Goal: Information Seeking & Learning: Compare options

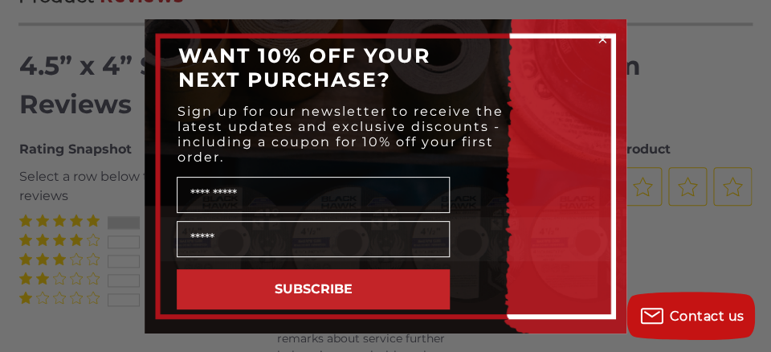
scroll to position [1912, 0]
click at [600, 38] on circle "Close dialog" at bounding box center [602, 38] width 15 height 15
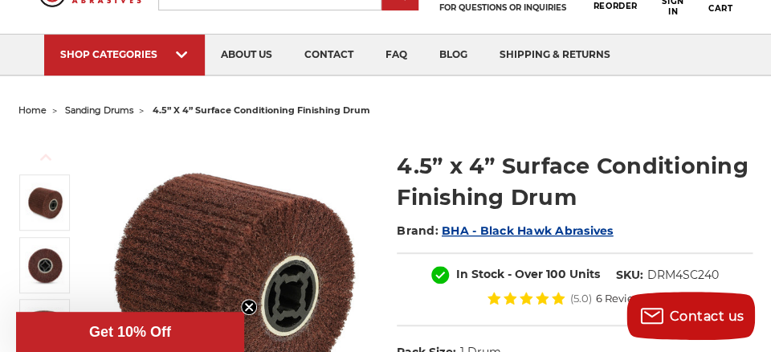
scroll to position [78, 0]
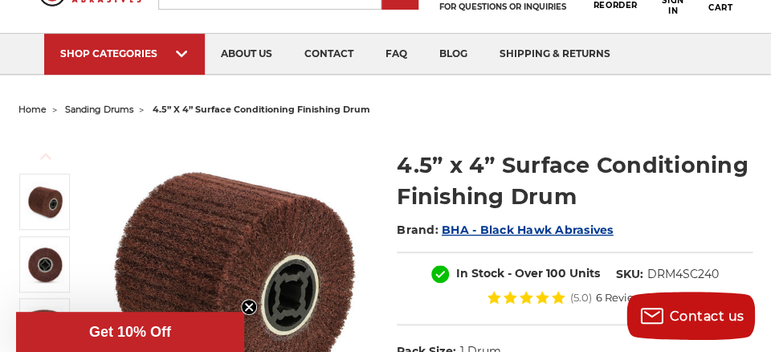
click at [130, 112] on span "sanding drums" at bounding box center [99, 109] width 68 height 11
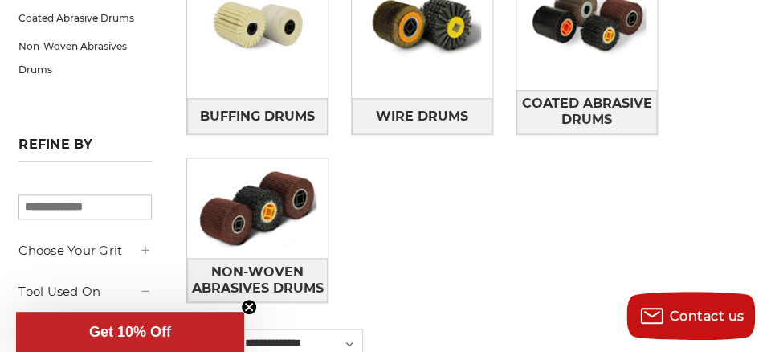
scroll to position [362, 0]
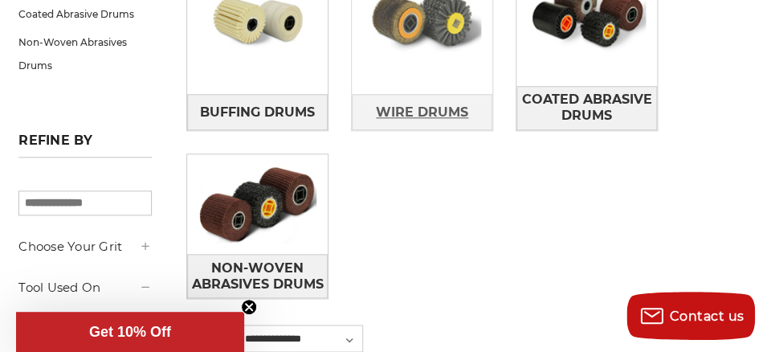
click at [443, 111] on span "Wire Drums" at bounding box center [422, 112] width 92 height 27
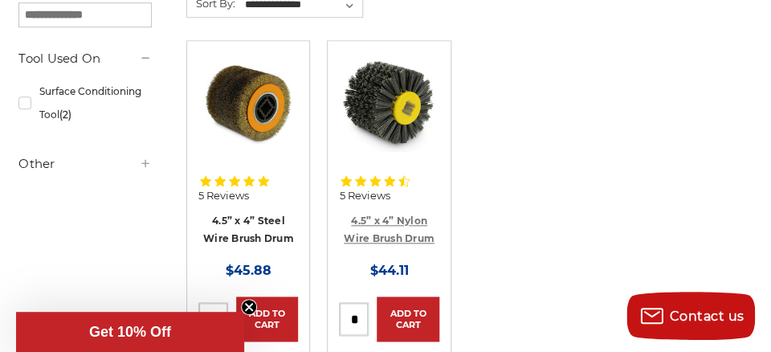
click at [391, 234] on link "4.5” x 4” Nylon Wire Brush Drum" at bounding box center [389, 229] width 91 height 31
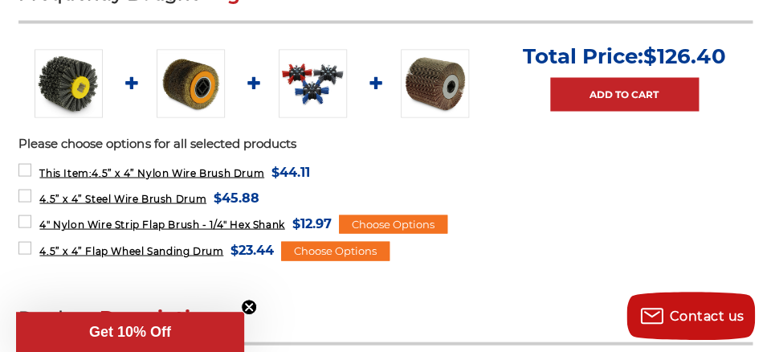
scroll to position [684, 0]
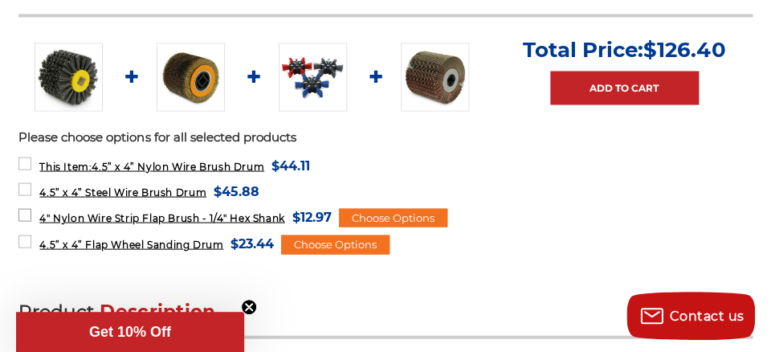
click at [176, 218] on span "4" Nylon Wire Strip Flap Brush - 1/4" Hex Shank" at bounding box center [161, 217] width 245 height 12
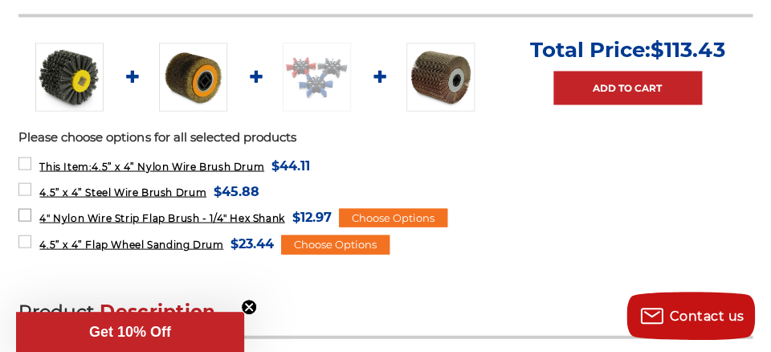
click at [176, 218] on span "4" Nylon Wire Strip Flap Brush - 1/4" Hex Shank" at bounding box center [161, 217] width 245 height 12
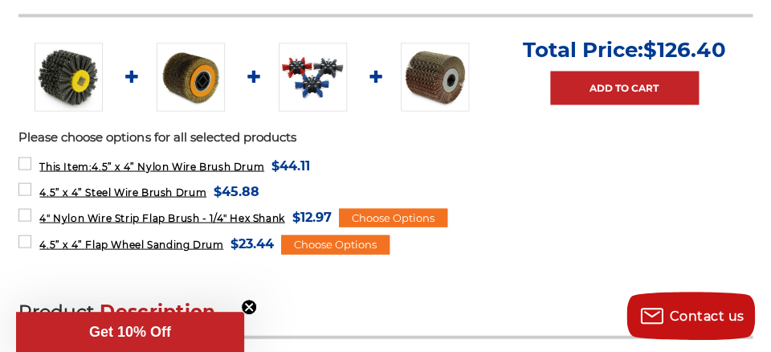
click at [318, 80] on img at bounding box center [313, 77] width 68 height 68
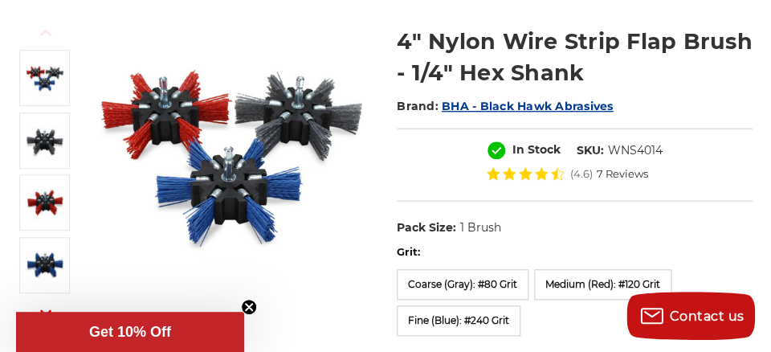
scroll to position [202, 0]
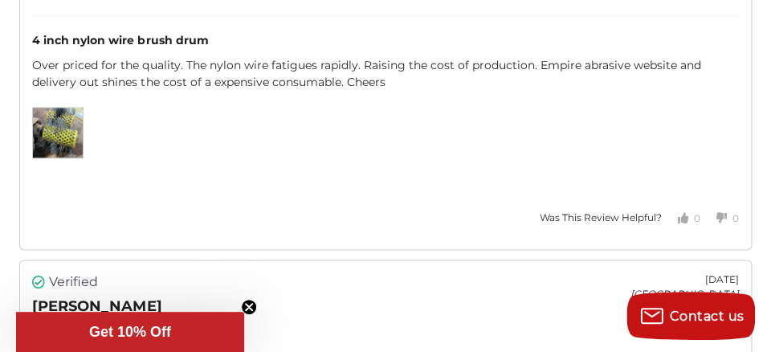
scroll to position [3479, 0]
click at [61, 135] on img at bounding box center [58, 133] width 50 height 50
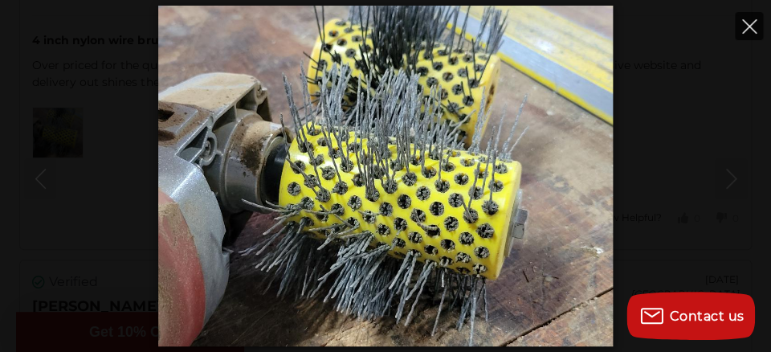
click at [745, 22] on icon "Close" at bounding box center [749, 26] width 14 height 14
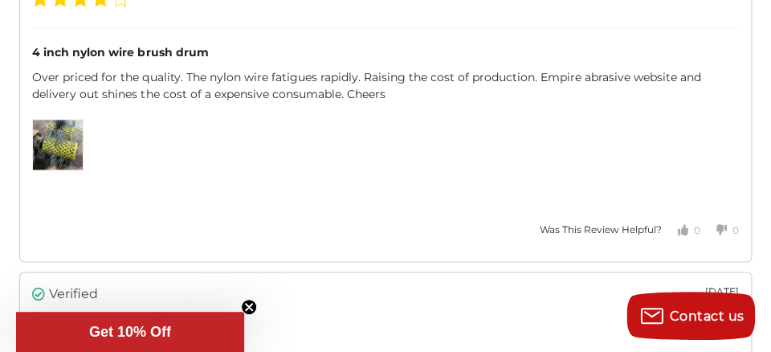
scroll to position [3463, 0]
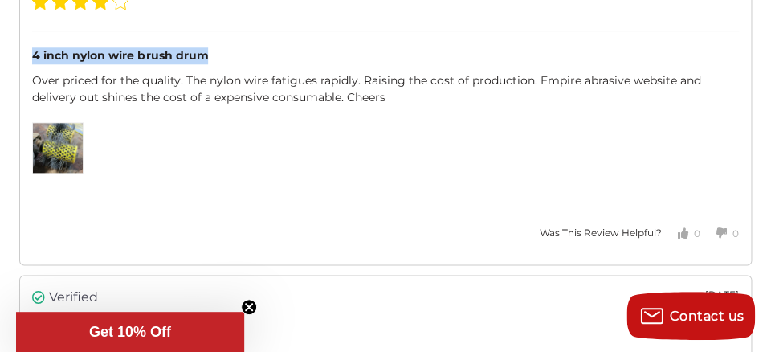
drag, startPoint x: 35, startPoint y: 53, endPoint x: 204, endPoint y: 47, distance: 169.6
click at [205, 47] on div "4 inch nylon wire brush drum" at bounding box center [385, 55] width 706 height 17
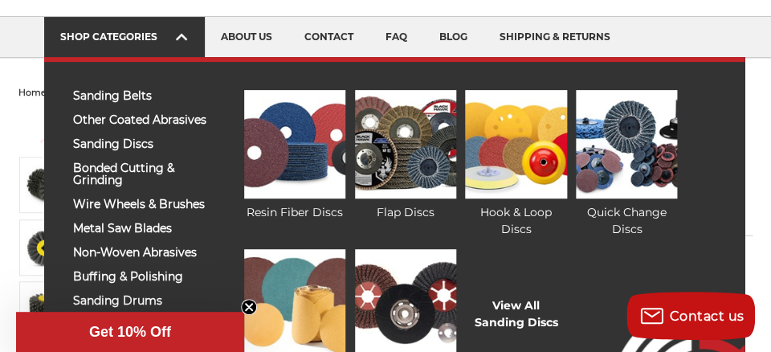
scroll to position [97, 0]
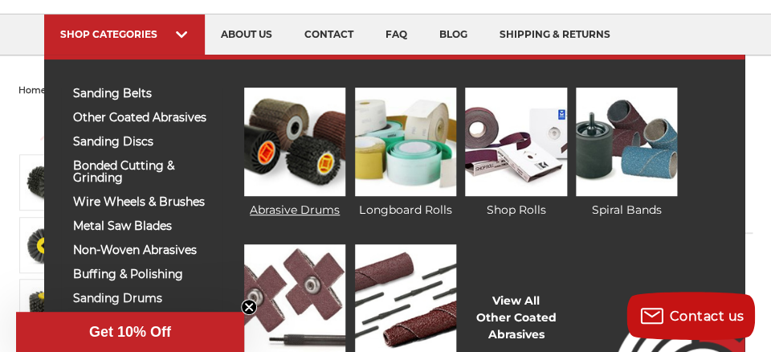
click at [306, 146] on img at bounding box center [294, 142] width 101 height 108
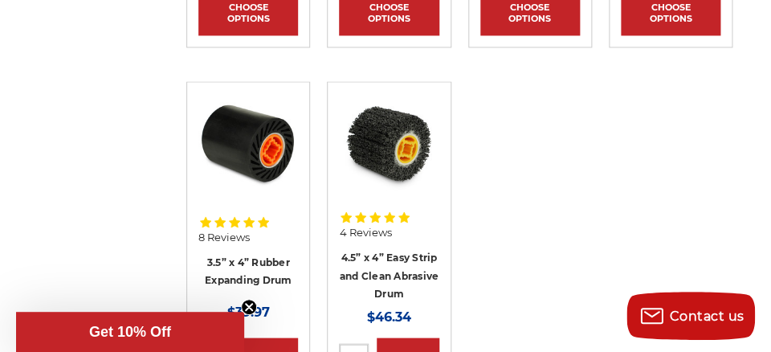
scroll to position [624, 0]
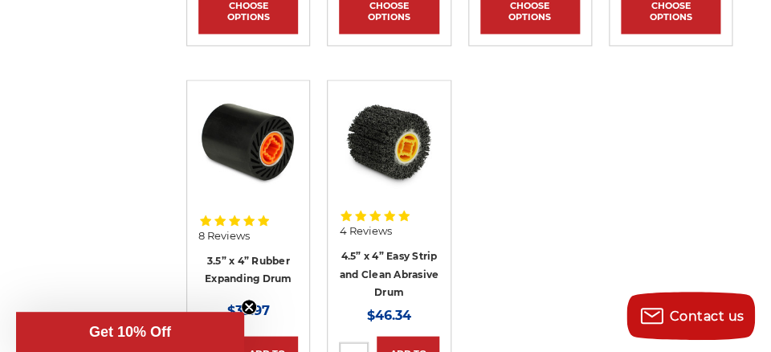
click at [389, 157] on img at bounding box center [389, 142] width 100 height 100
